Goal: Information Seeking & Learning: Learn about a topic

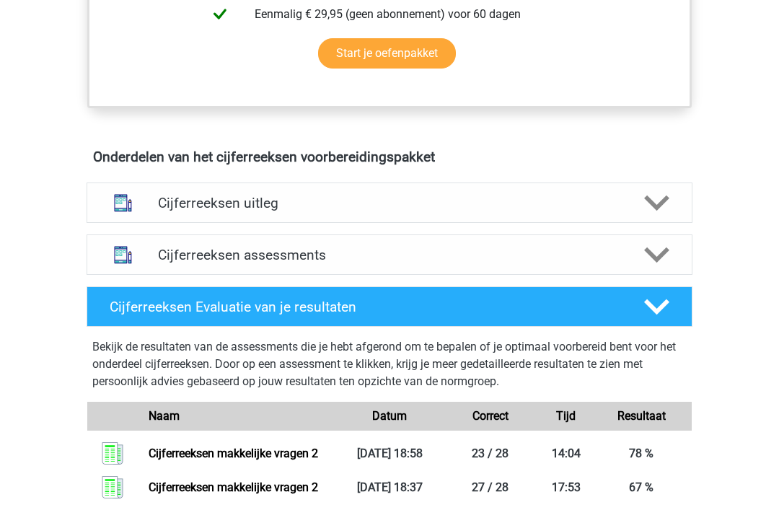
scroll to position [735, 0]
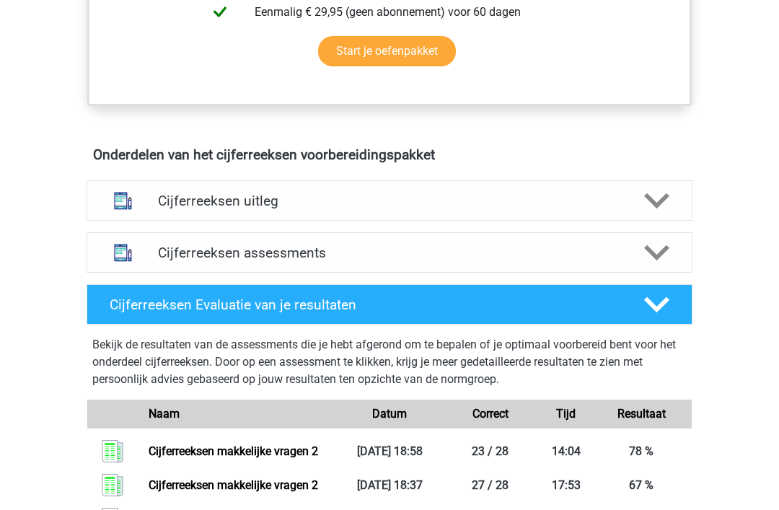
click at [653, 208] on polygon at bounding box center [656, 201] width 25 height 16
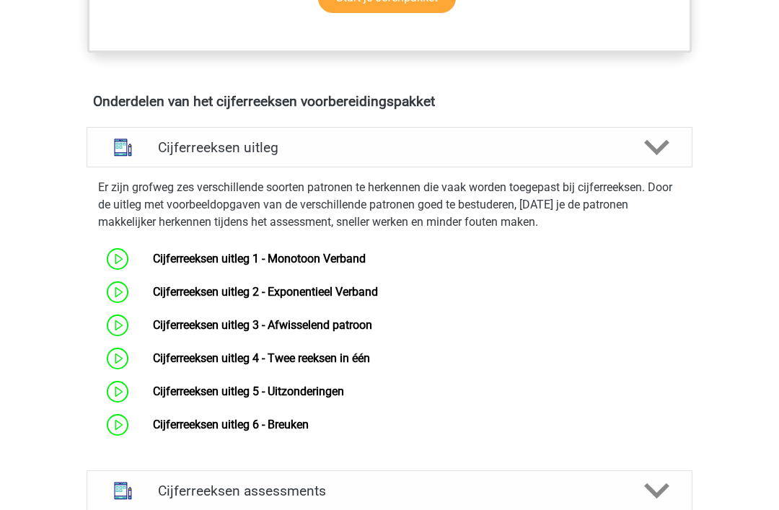
scroll to position [788, 0]
click at [153, 431] on link "Cijferreeksen uitleg 6 - Breuken" at bounding box center [231, 425] width 156 height 14
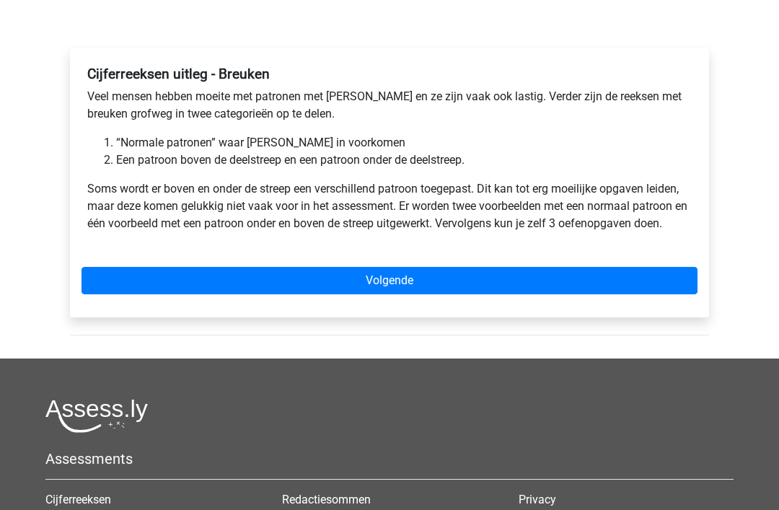
scroll to position [206, 0]
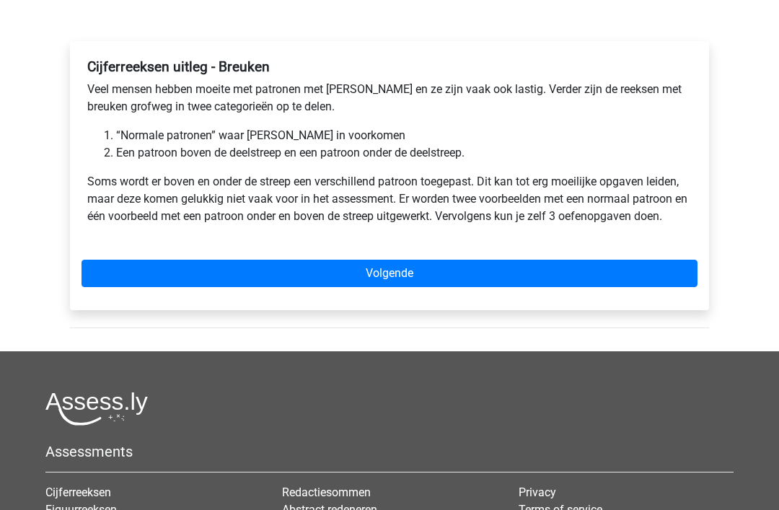
click at [373, 278] on link "Volgende" at bounding box center [389, 273] width 616 height 27
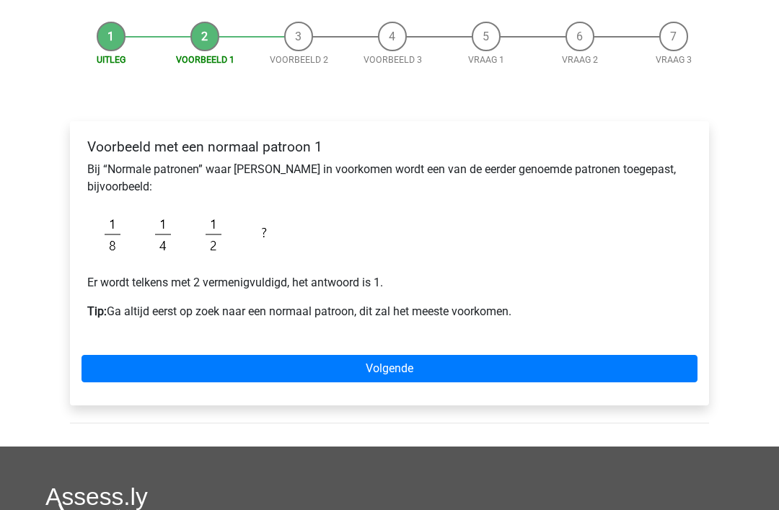
scroll to position [128, 0]
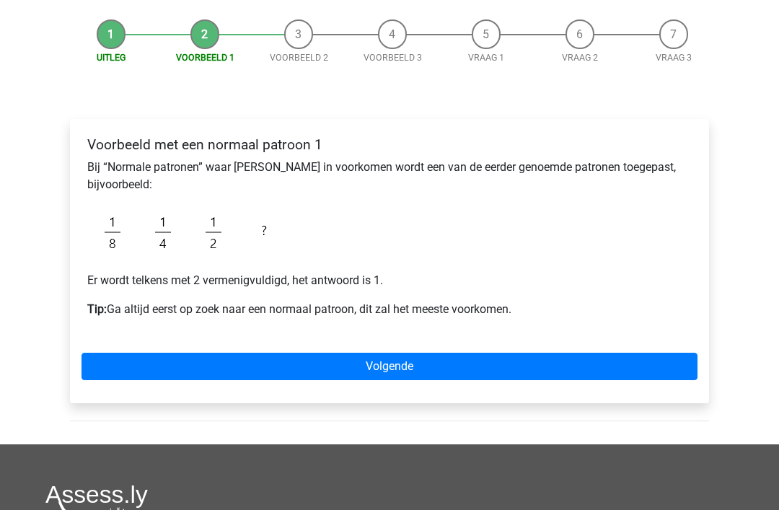
click at [390, 367] on link "Volgende" at bounding box center [389, 366] width 616 height 27
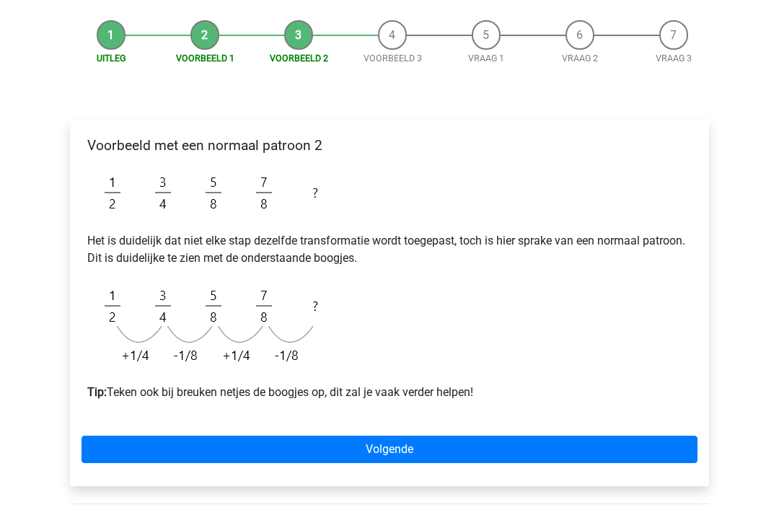
scroll to position [128, 0]
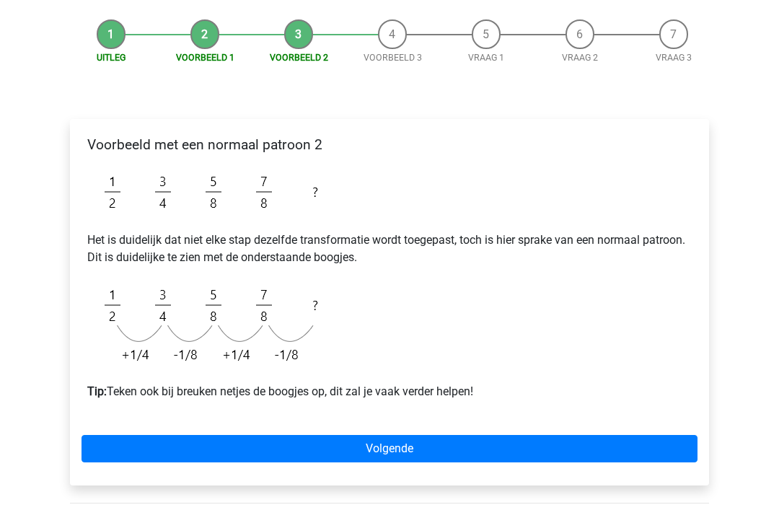
click at [401, 454] on link "Volgende" at bounding box center [389, 449] width 616 height 27
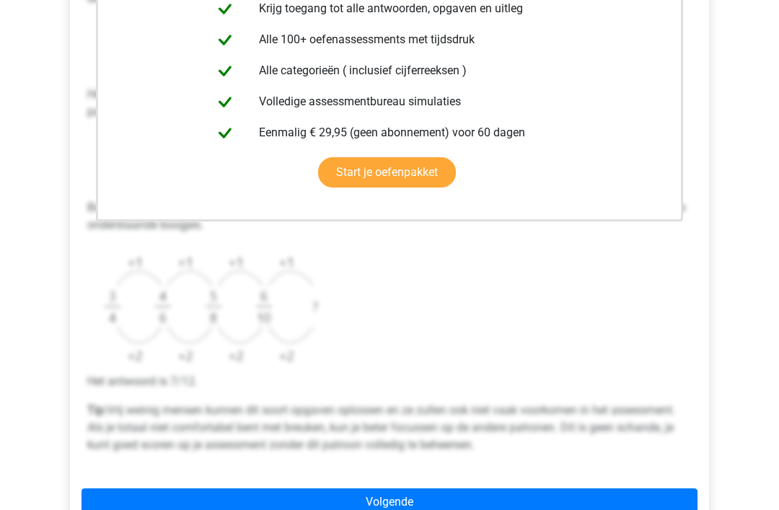
scroll to position [356, 0]
click at [410, 494] on link "Volgende" at bounding box center [389, 501] width 616 height 27
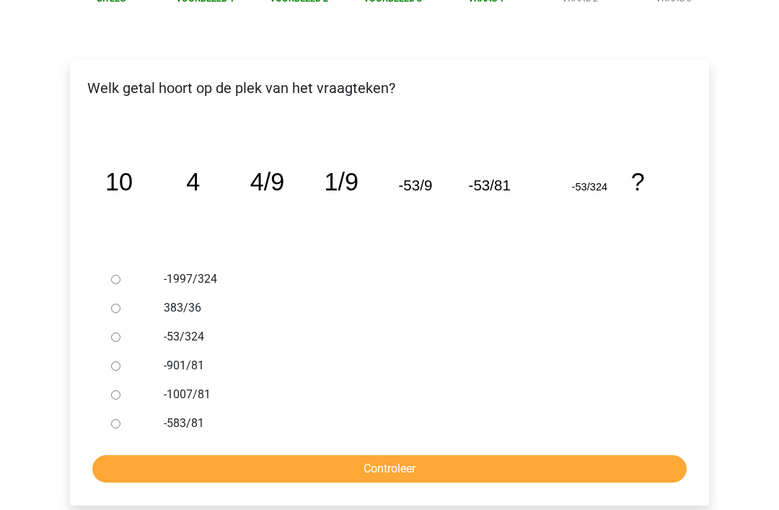
scroll to position [188, 0]
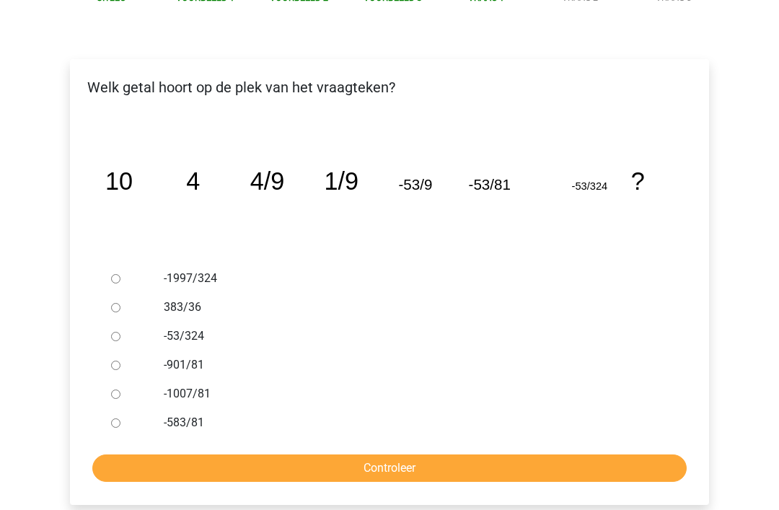
click at [125, 278] on div at bounding box center [129, 279] width 48 height 29
click at [122, 273] on div at bounding box center [129, 279] width 48 height 29
click at [123, 272] on div at bounding box center [129, 279] width 48 height 29
click at [133, 276] on div at bounding box center [129, 279] width 48 height 29
click at [204, 265] on div "-1997/324" at bounding box center [413, 279] width 521 height 29
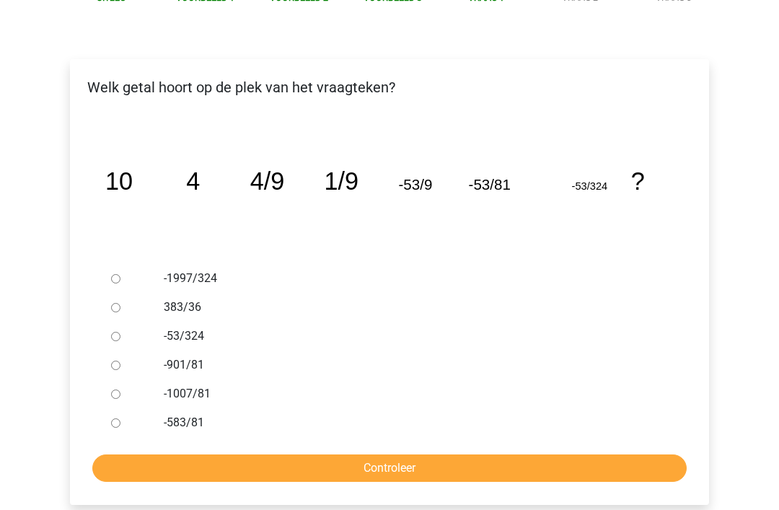
click at [212, 273] on label "-1997/324" at bounding box center [413, 278] width 499 height 17
click at [120, 275] on input "-1997/324" at bounding box center [115, 279] width 9 height 9
radio input "true"
click at [393, 469] on input "Controleer" at bounding box center [389, 468] width 594 height 27
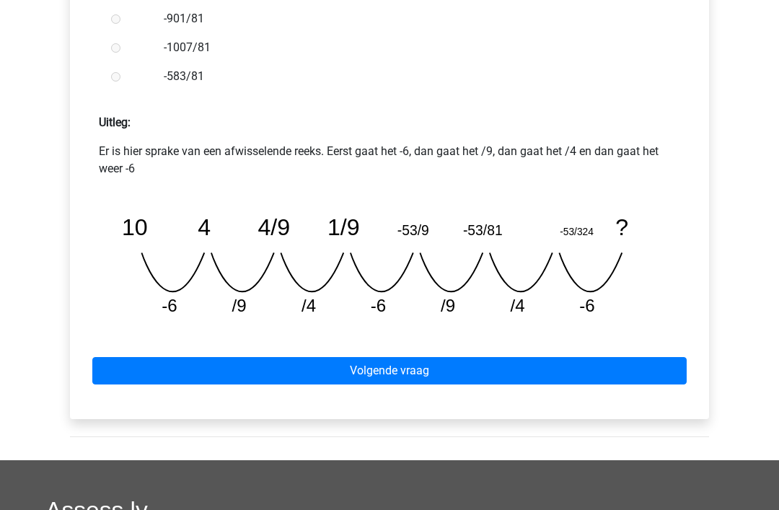
scroll to position [555, 0]
click at [413, 377] on link "Volgende vraag" at bounding box center [389, 370] width 594 height 27
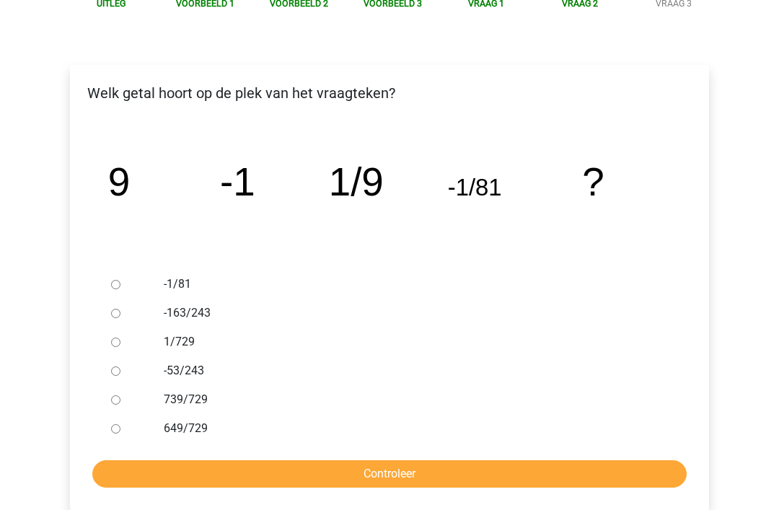
scroll to position [184, 0]
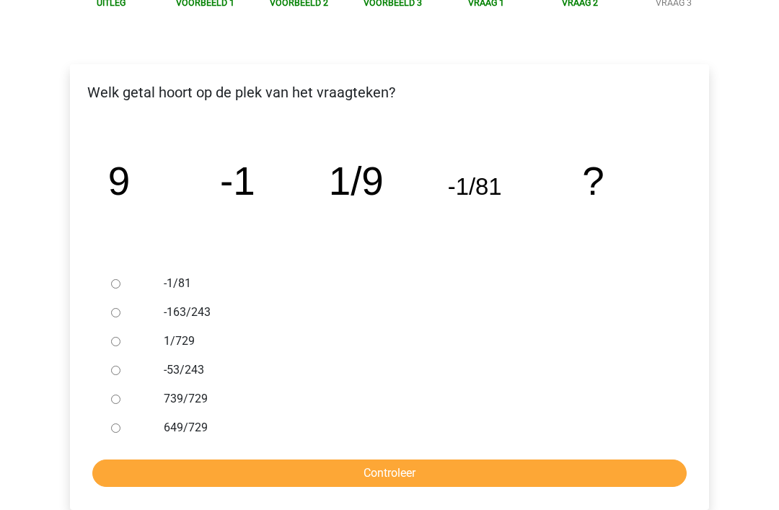
click at [188, 341] on label "1/729" at bounding box center [413, 340] width 499 height 17
click at [120, 341] on input "1/729" at bounding box center [115, 341] width 9 height 9
radio input "true"
click at [400, 469] on input "Controleer" at bounding box center [389, 472] width 594 height 27
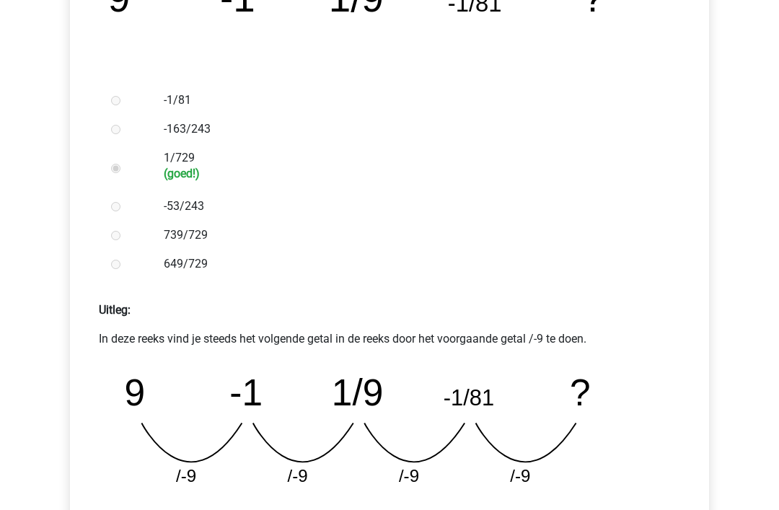
scroll to position [368, 0]
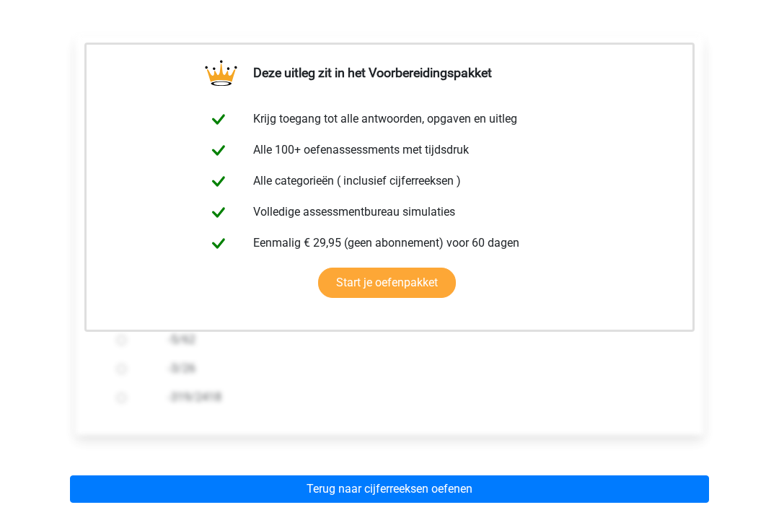
scroll to position [217, 0]
click at [396, 497] on link "Terug naar cijferreeksen oefenen" at bounding box center [389, 488] width 639 height 27
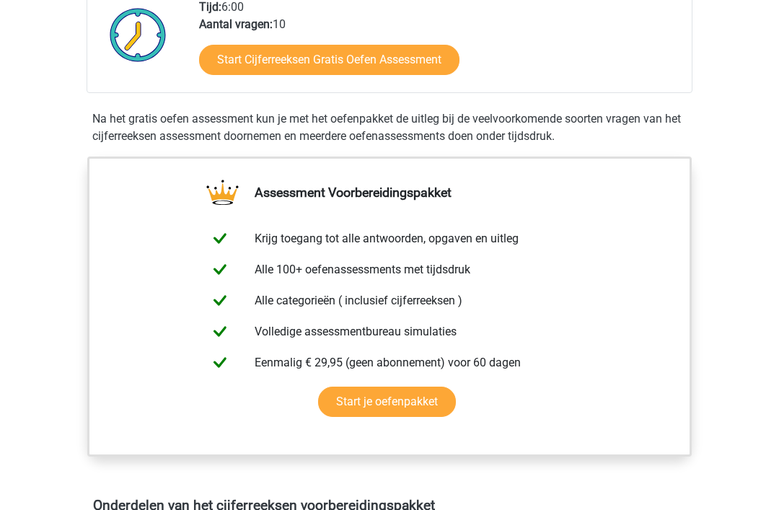
scroll to position [384, 0]
click at [333, 75] on link "Start Cijferreeksen Gratis Oefen Assessment" at bounding box center [329, 60] width 260 height 30
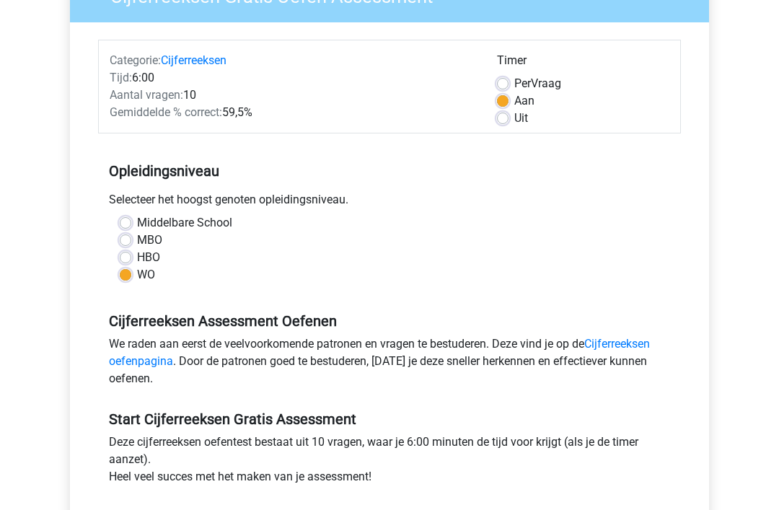
scroll to position [148, 0]
click at [514, 79] on label "Per Vraag" at bounding box center [537, 83] width 47 height 17
click at [507, 79] on input "Per Vraag" at bounding box center [503, 82] width 12 height 14
radio input "true"
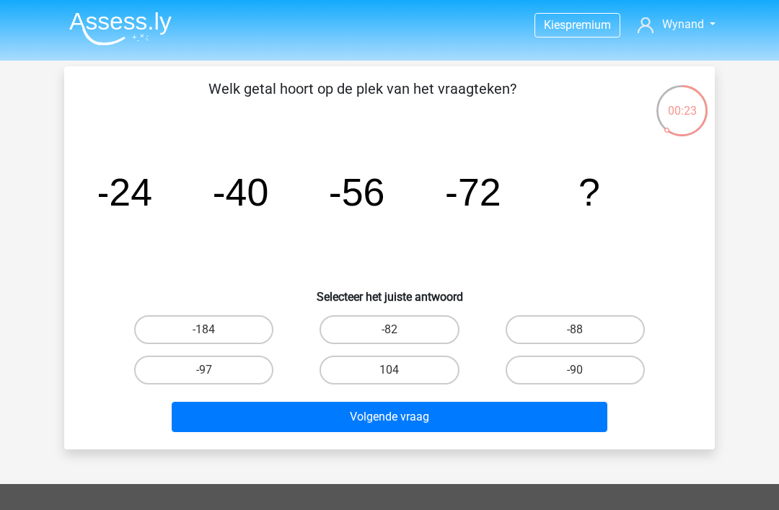
click at [585, 327] on label "-88" at bounding box center [575, 329] width 139 height 29
click at [584, 330] on input "-88" at bounding box center [579, 334] width 9 height 9
radio input "true"
click at [401, 420] on button "Volgende vraag" at bounding box center [390, 417] width 436 height 30
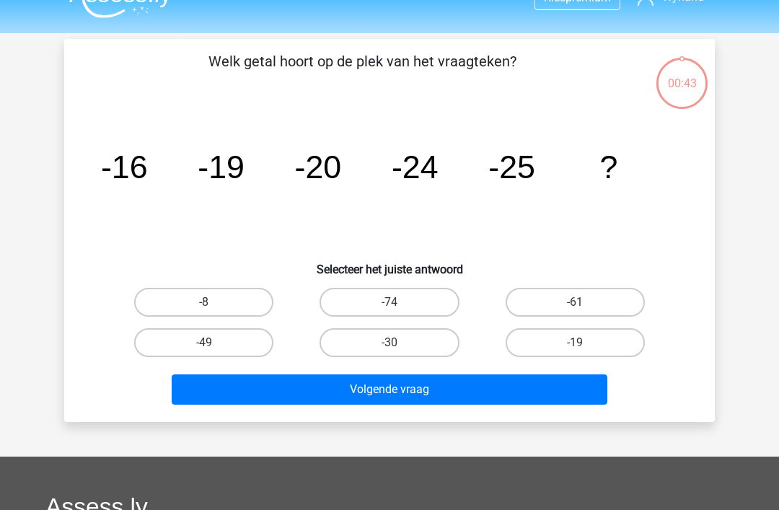
scroll to position [66, 0]
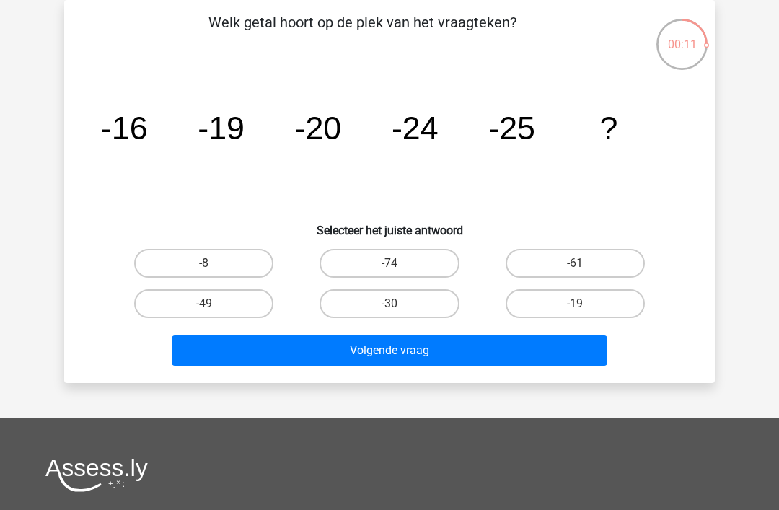
click at [394, 302] on label "-30" at bounding box center [388, 303] width 139 height 29
click at [394, 304] on input "-30" at bounding box center [393, 308] width 9 height 9
radio input "true"
click at [359, 358] on button "Volgende vraag" at bounding box center [390, 350] width 436 height 30
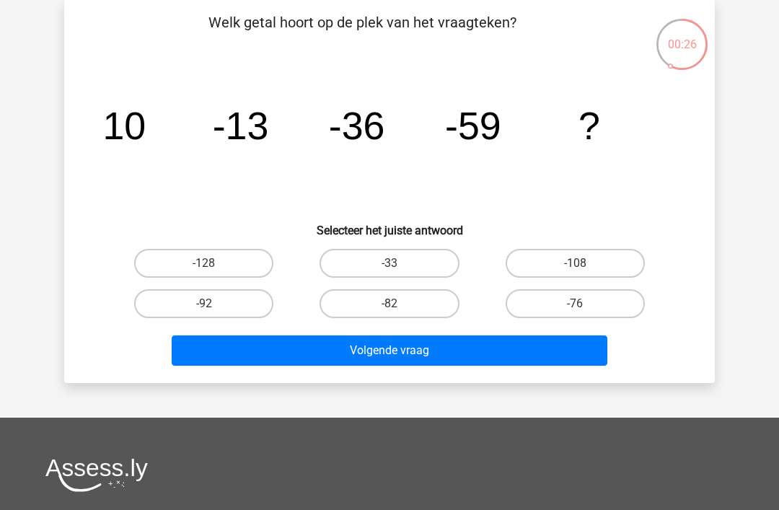
click at [386, 305] on label "-82" at bounding box center [388, 303] width 139 height 29
click at [389, 305] on input "-82" at bounding box center [393, 308] width 9 height 9
radio input "true"
click at [380, 359] on button "Volgende vraag" at bounding box center [390, 350] width 436 height 30
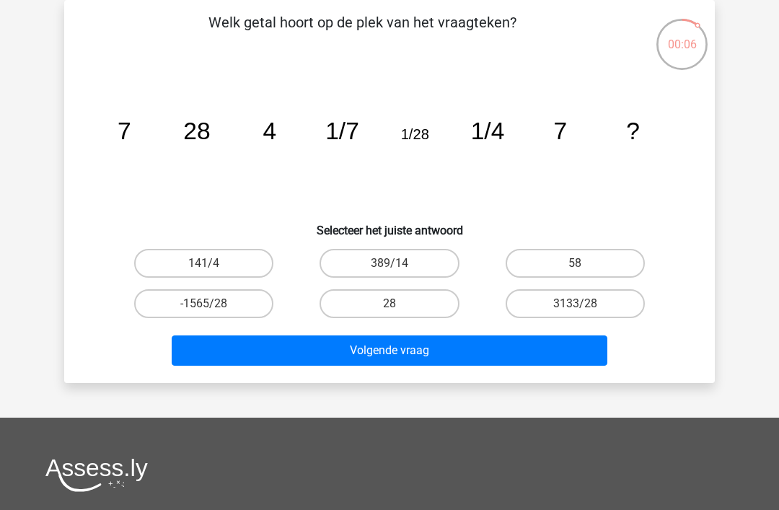
click at [580, 340] on button "Volgende vraag" at bounding box center [390, 350] width 436 height 30
click at [574, 305] on label "3133/28" at bounding box center [575, 303] width 139 height 29
click at [575, 305] on input "3133/28" at bounding box center [579, 308] width 9 height 9
radio input "true"
click at [400, 263] on label "389/14" at bounding box center [388, 263] width 139 height 29
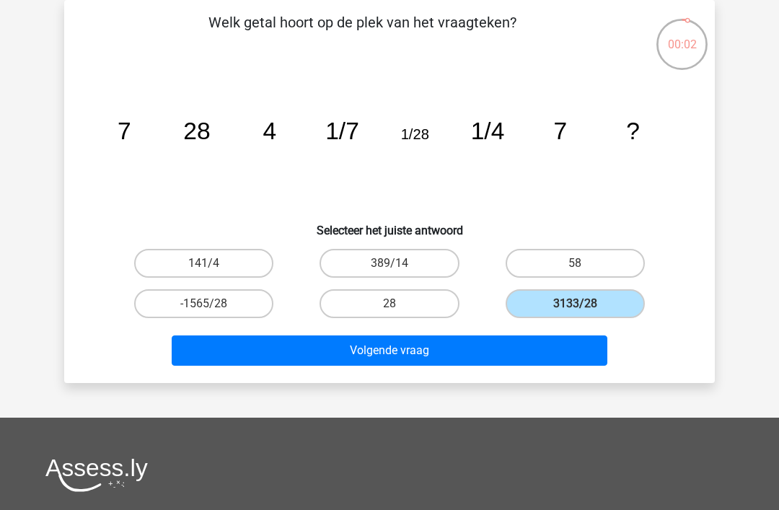
click at [399, 263] on input "389/14" at bounding box center [393, 267] width 9 height 9
radio input "true"
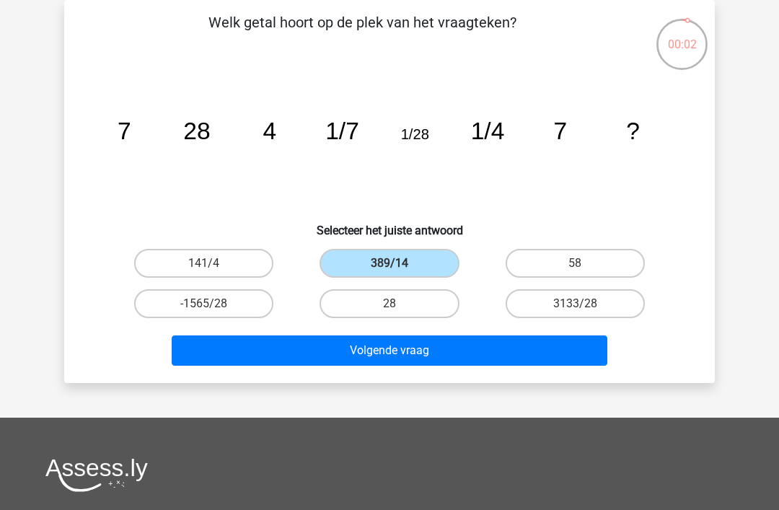
click at [397, 350] on button "Volgende vraag" at bounding box center [390, 350] width 436 height 30
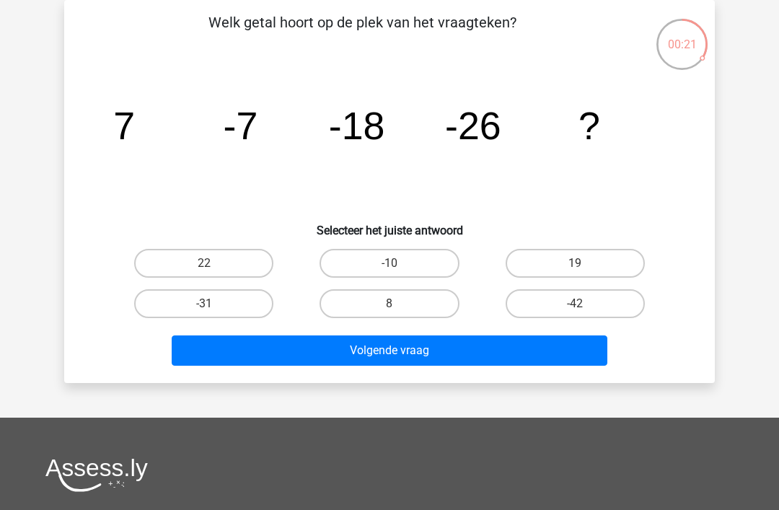
click at [203, 306] on label "-31" at bounding box center [203, 303] width 139 height 29
click at [204, 306] on input "-31" at bounding box center [208, 308] width 9 height 9
radio input "true"
click at [394, 353] on button "Volgende vraag" at bounding box center [390, 350] width 436 height 30
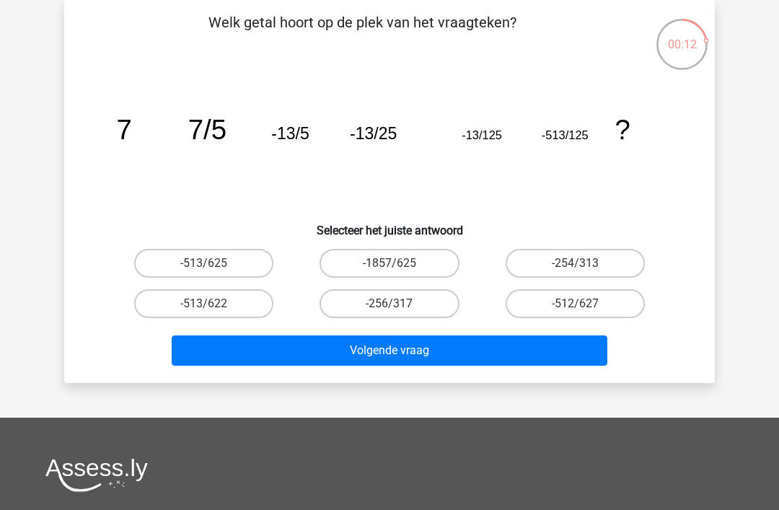
click at [209, 242] on div "Welk getal hoort op de plek van het vraagteken? image/svg+xml 7 7/5 -13/5 -13/2…" at bounding box center [389, 192] width 639 height 360
click at [213, 258] on label "-513/625" at bounding box center [203, 263] width 139 height 29
click at [213, 263] on input "-513/625" at bounding box center [208, 267] width 9 height 9
radio input "true"
click at [412, 354] on button "Volgende vraag" at bounding box center [390, 350] width 436 height 30
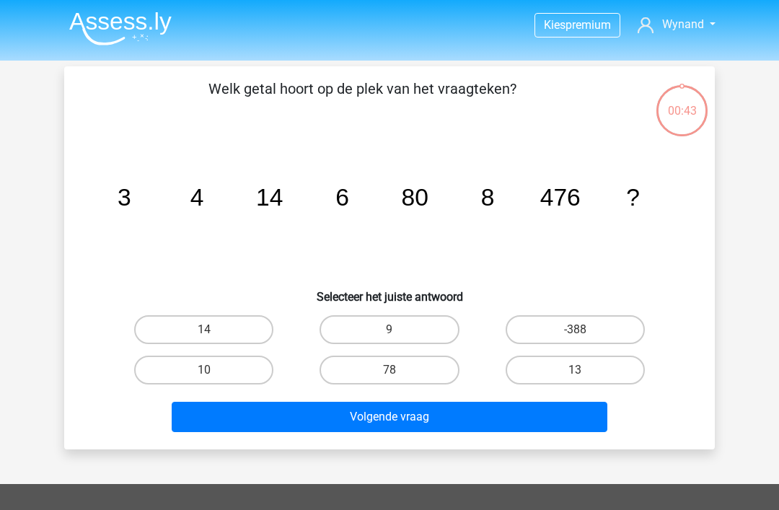
scroll to position [66, 0]
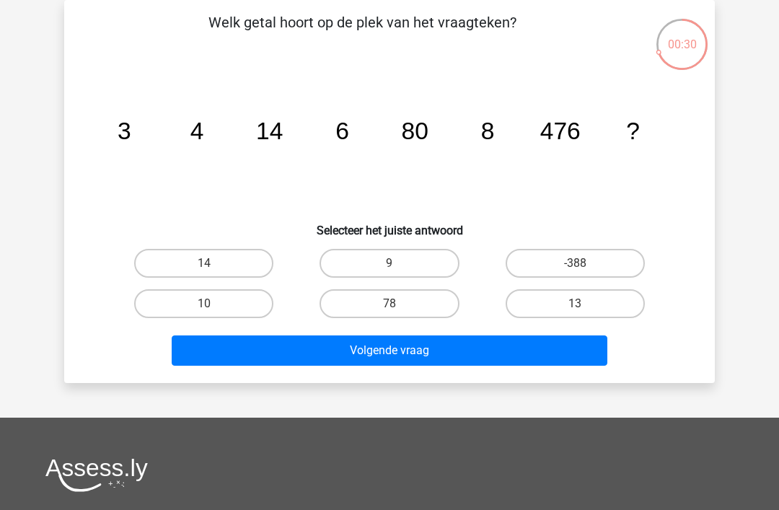
click at [206, 312] on input "10" at bounding box center [208, 308] width 9 height 9
radio input "true"
click at [406, 351] on button "Volgende vraag" at bounding box center [390, 350] width 436 height 30
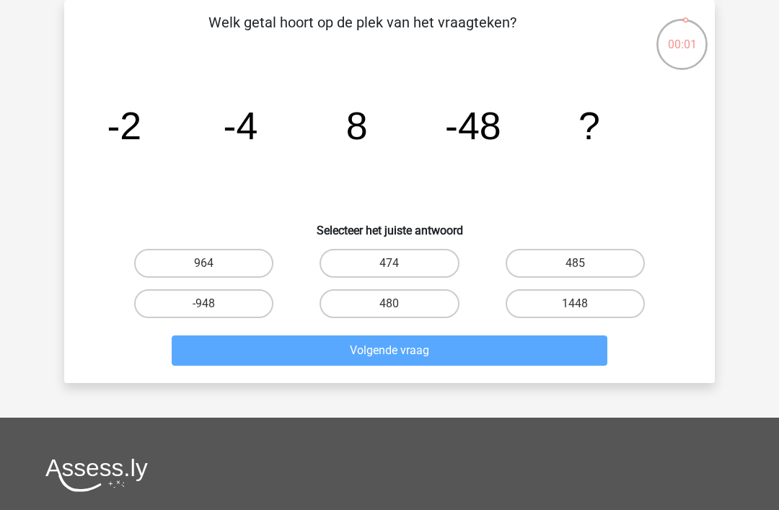
click at [397, 309] on input "480" at bounding box center [393, 308] width 9 height 9
radio input "true"
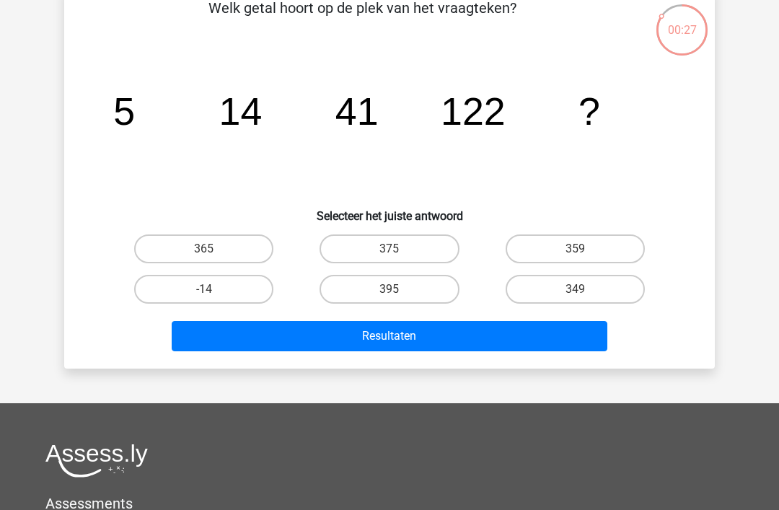
scroll to position [80, 0]
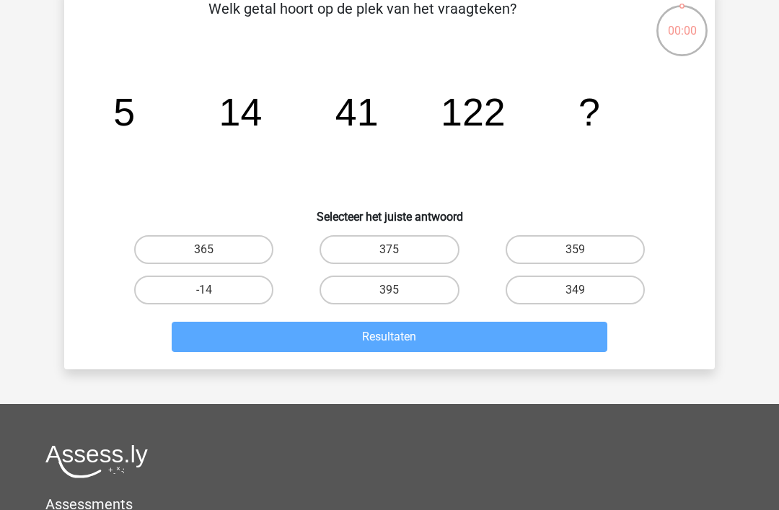
click at [584, 283] on label "349" at bounding box center [575, 289] width 139 height 29
click at [584, 290] on input "349" at bounding box center [579, 294] width 9 height 9
radio input "true"
click at [581, 296] on input "349" at bounding box center [579, 294] width 9 height 9
click at [583, 295] on input "349" at bounding box center [579, 294] width 9 height 9
